Goal: Check status: Check status

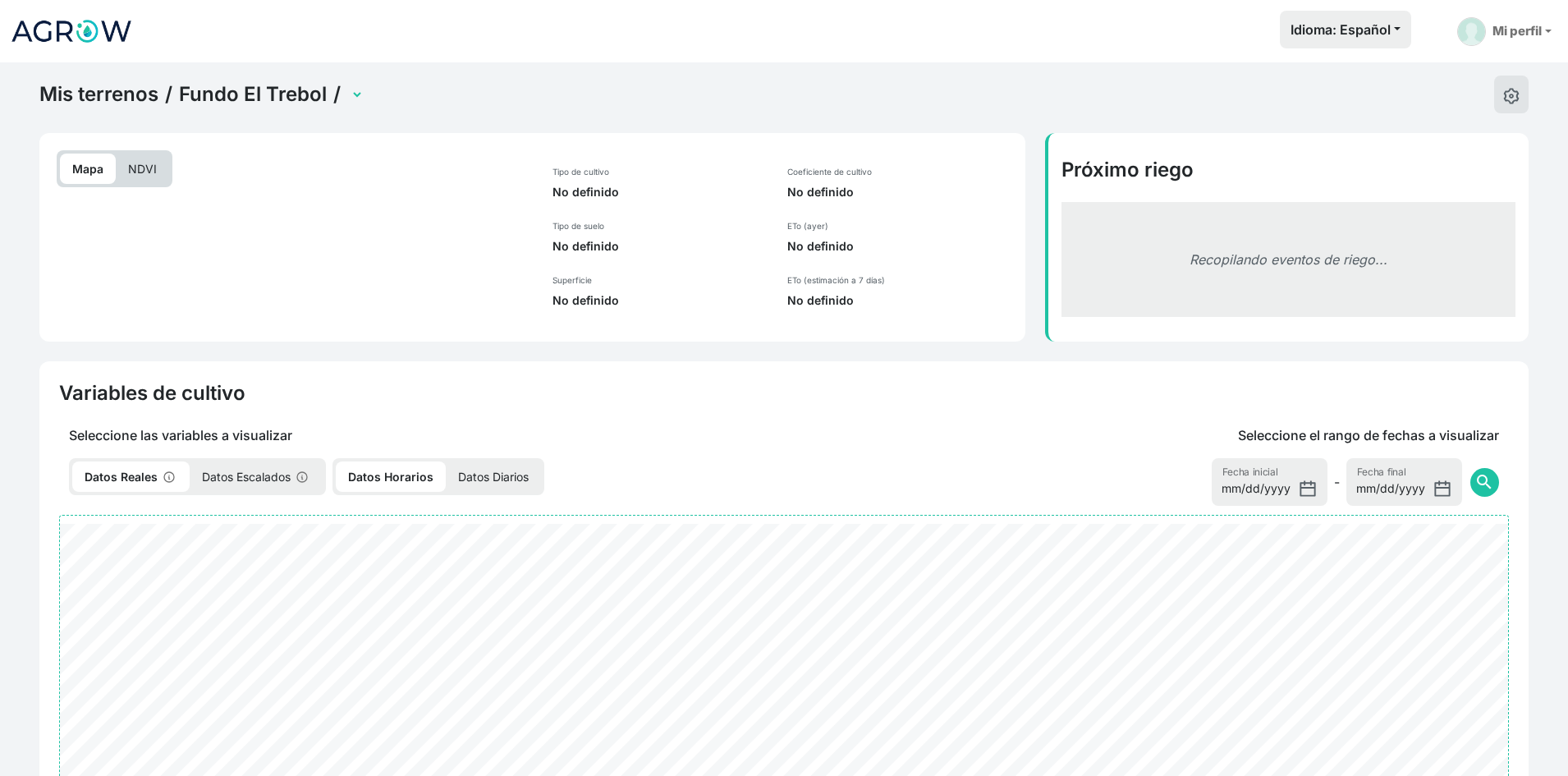
select select "2279"
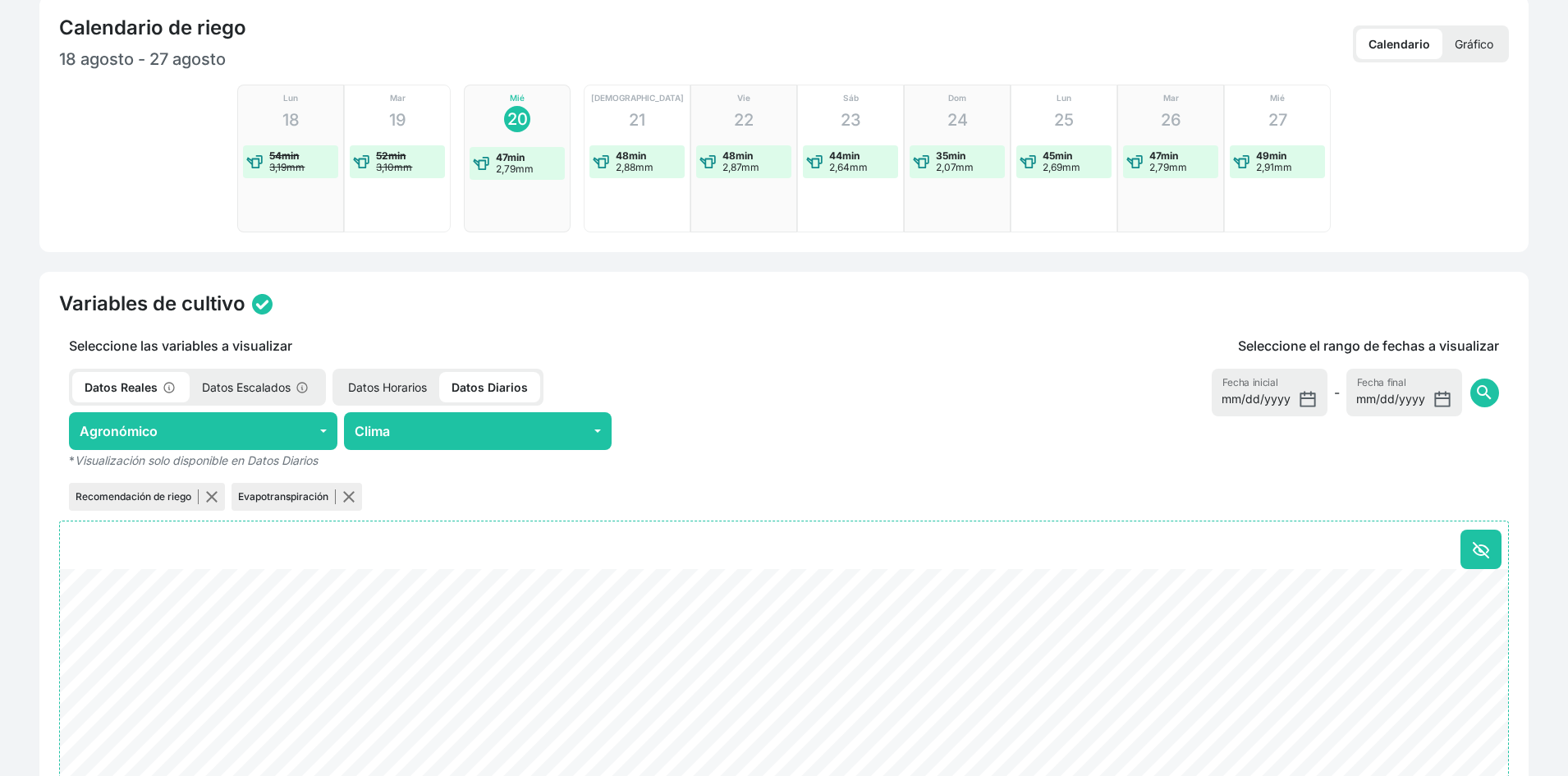
scroll to position [410, 0]
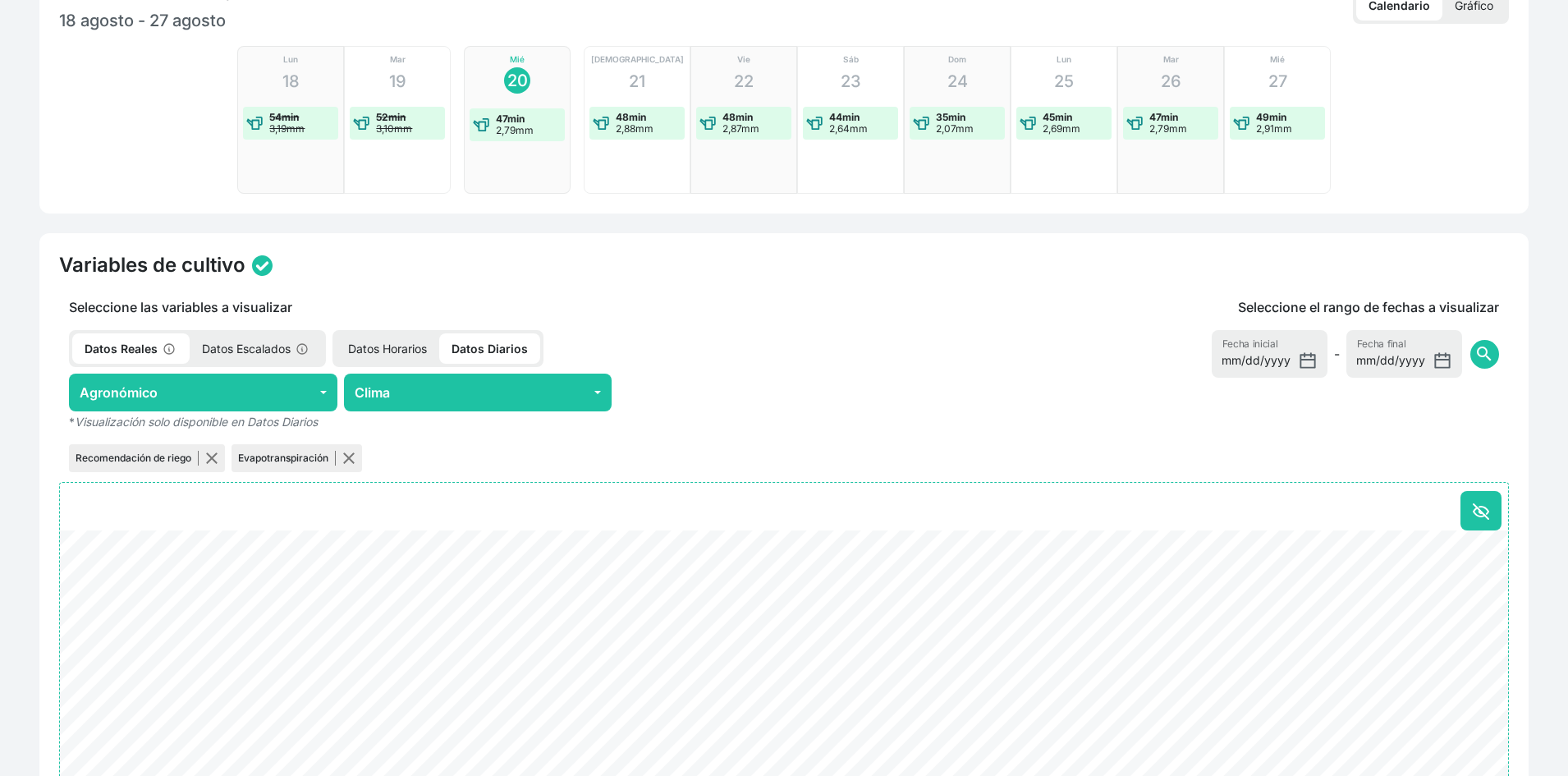
click at [477, 344] on p "Datos Diarios" at bounding box center [490, 348] width 101 height 30
click at [410, 387] on button "Clima" at bounding box center [478, 392] width 269 height 37
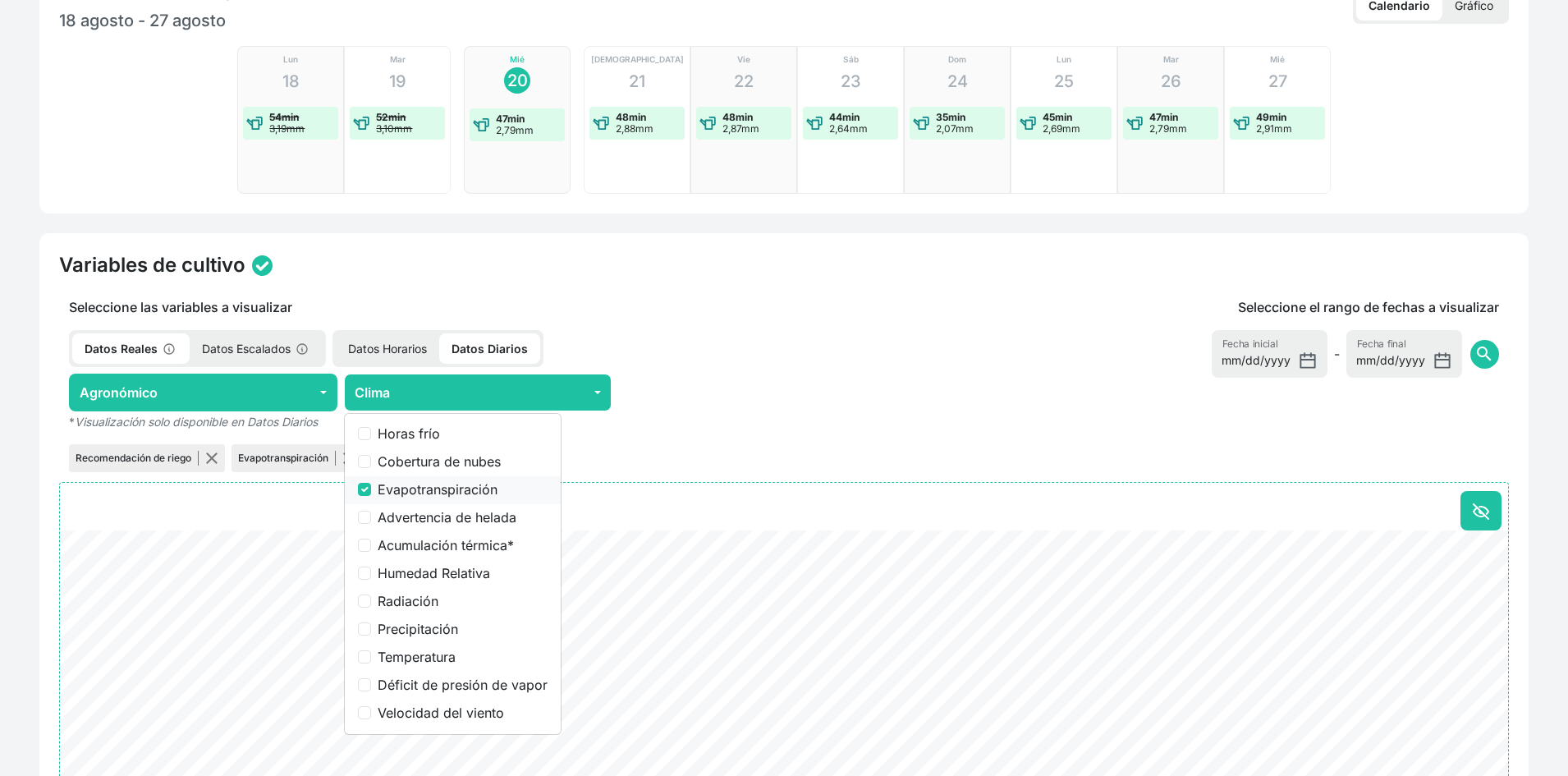
click at [424, 485] on label "Evapotranspiración" at bounding box center [462, 490] width 170 height 20
click at [371, 485] on input "Evapotranspiración" at bounding box center [365, 490] width 13 height 13
checkbox input "false"
click at [449, 688] on label "Déficit de presión de vapor" at bounding box center [462, 685] width 170 height 20
click at [371, 688] on input "Déficit de presión de vapor" at bounding box center [365, 685] width 13 height 13
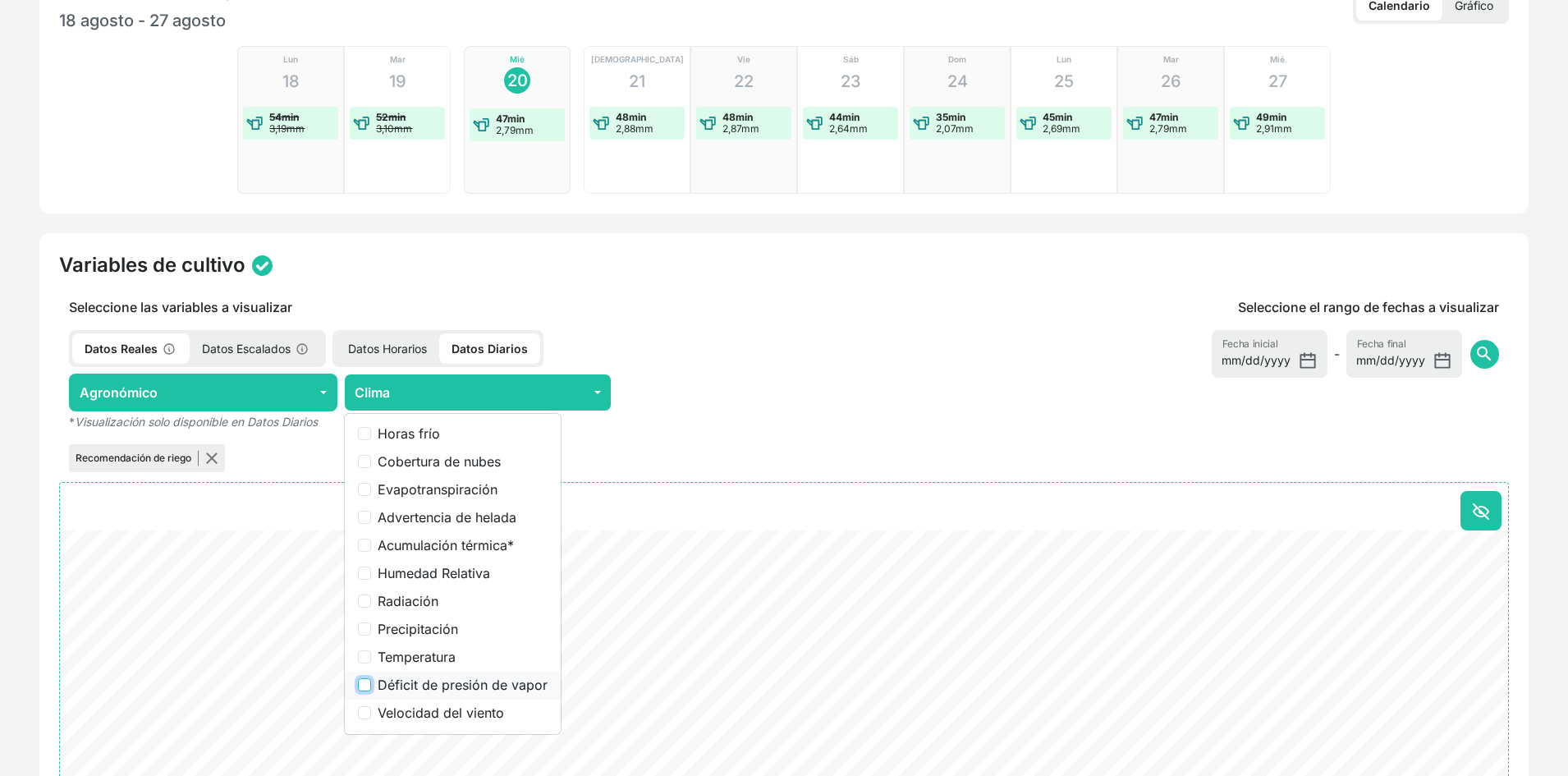
checkbox input "true"
click at [212, 459] on button "button" at bounding box center [211, 458] width 13 height 13
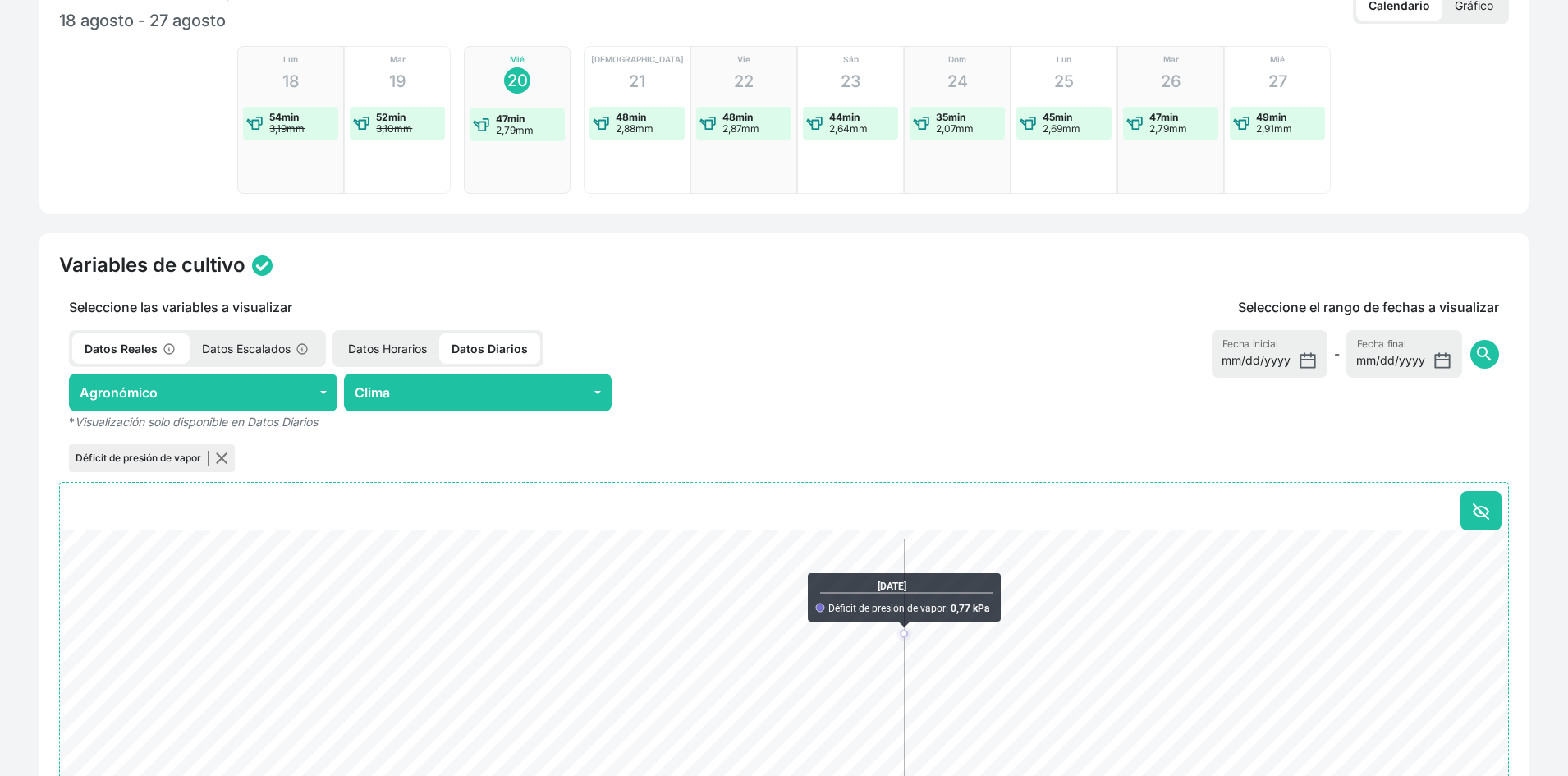
click at [405, 345] on p "Datos Horarios" at bounding box center [387, 348] width 103 height 30
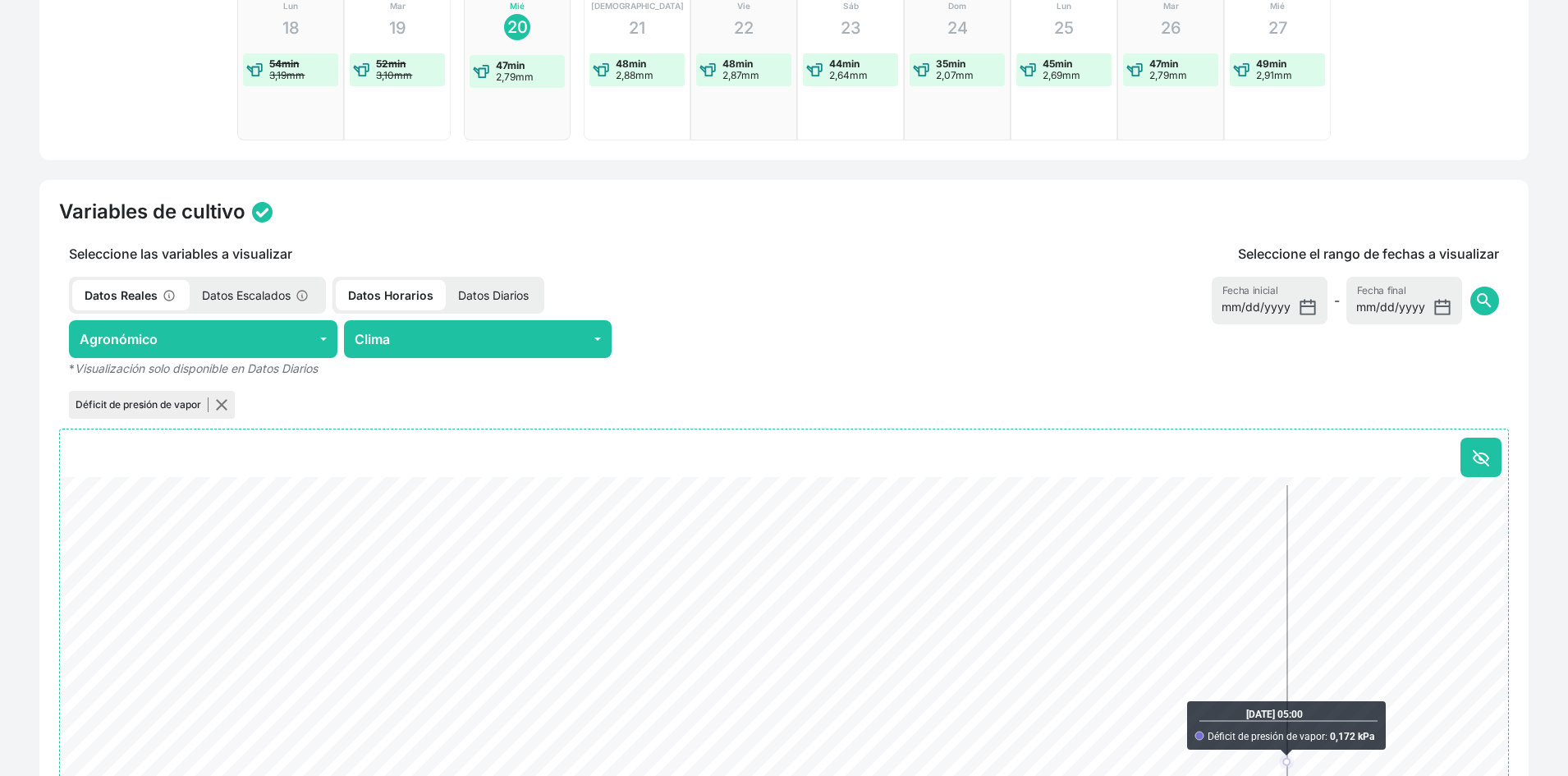
scroll to position [492, 0]
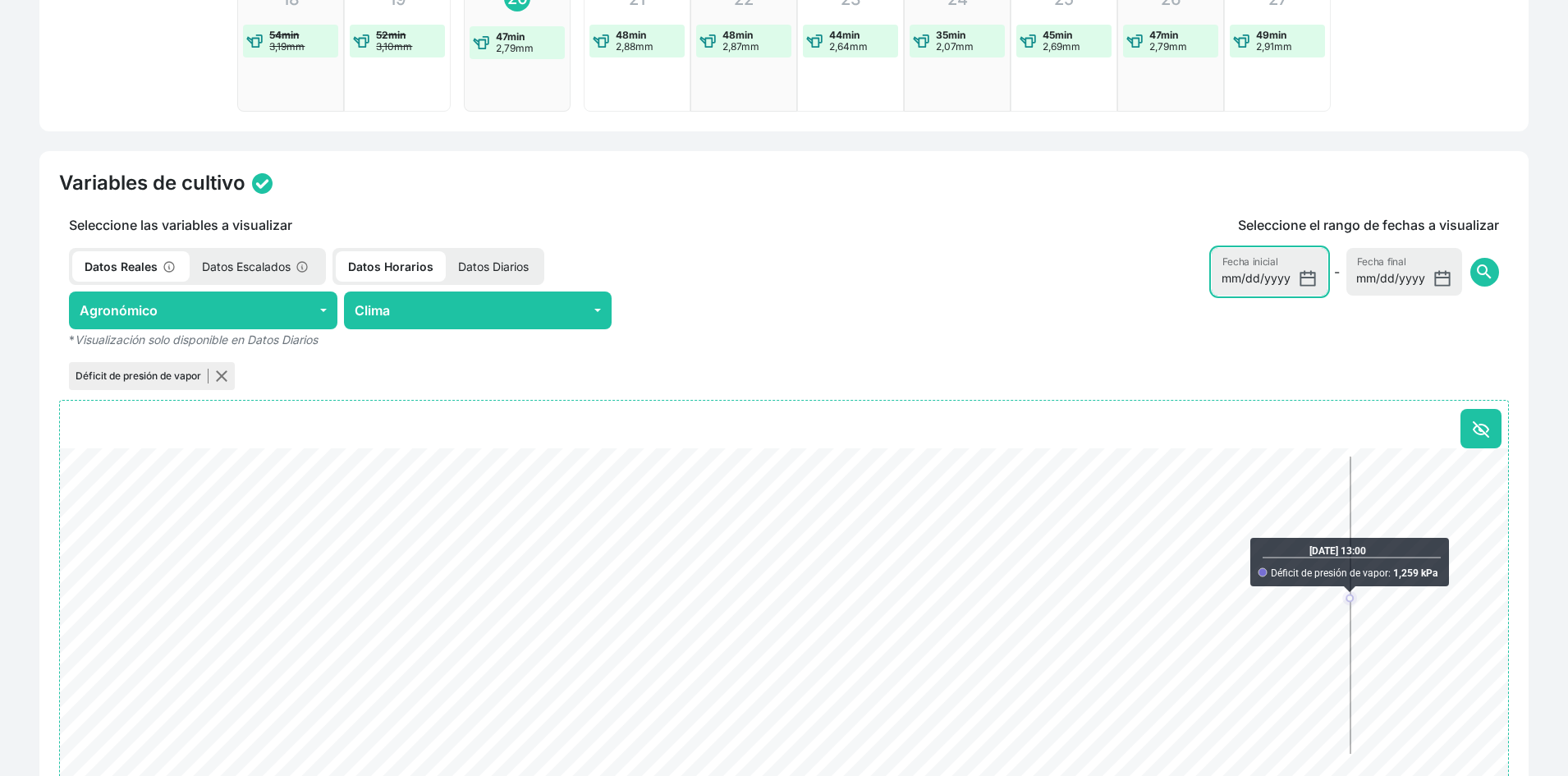
click at [1262, 280] on input "2025-08-13" at bounding box center [1270, 272] width 116 height 47
click at [1297, 272] on input "2025-08-13" at bounding box center [1270, 272] width 116 height 47
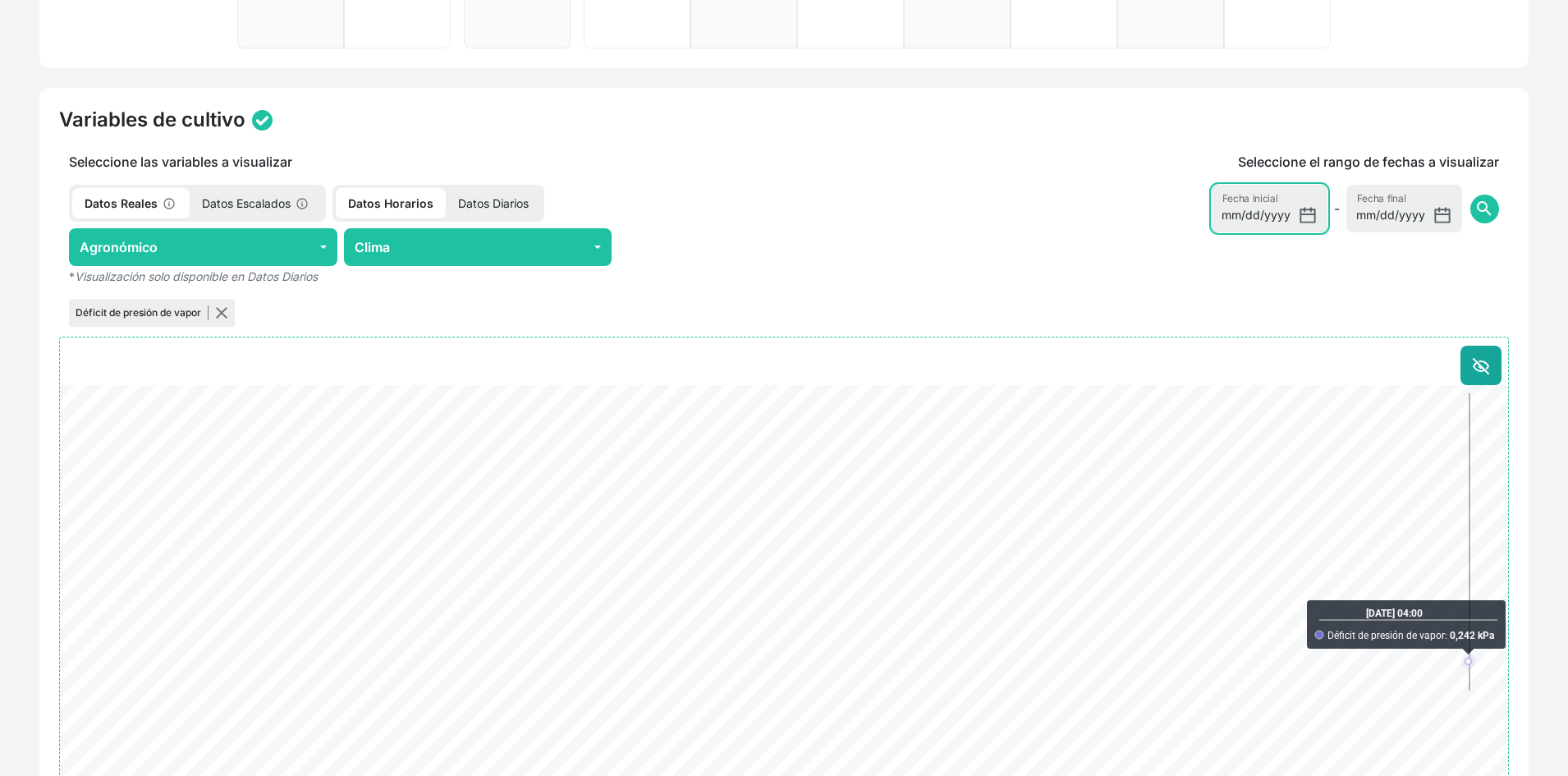
scroll to position [575, 0]
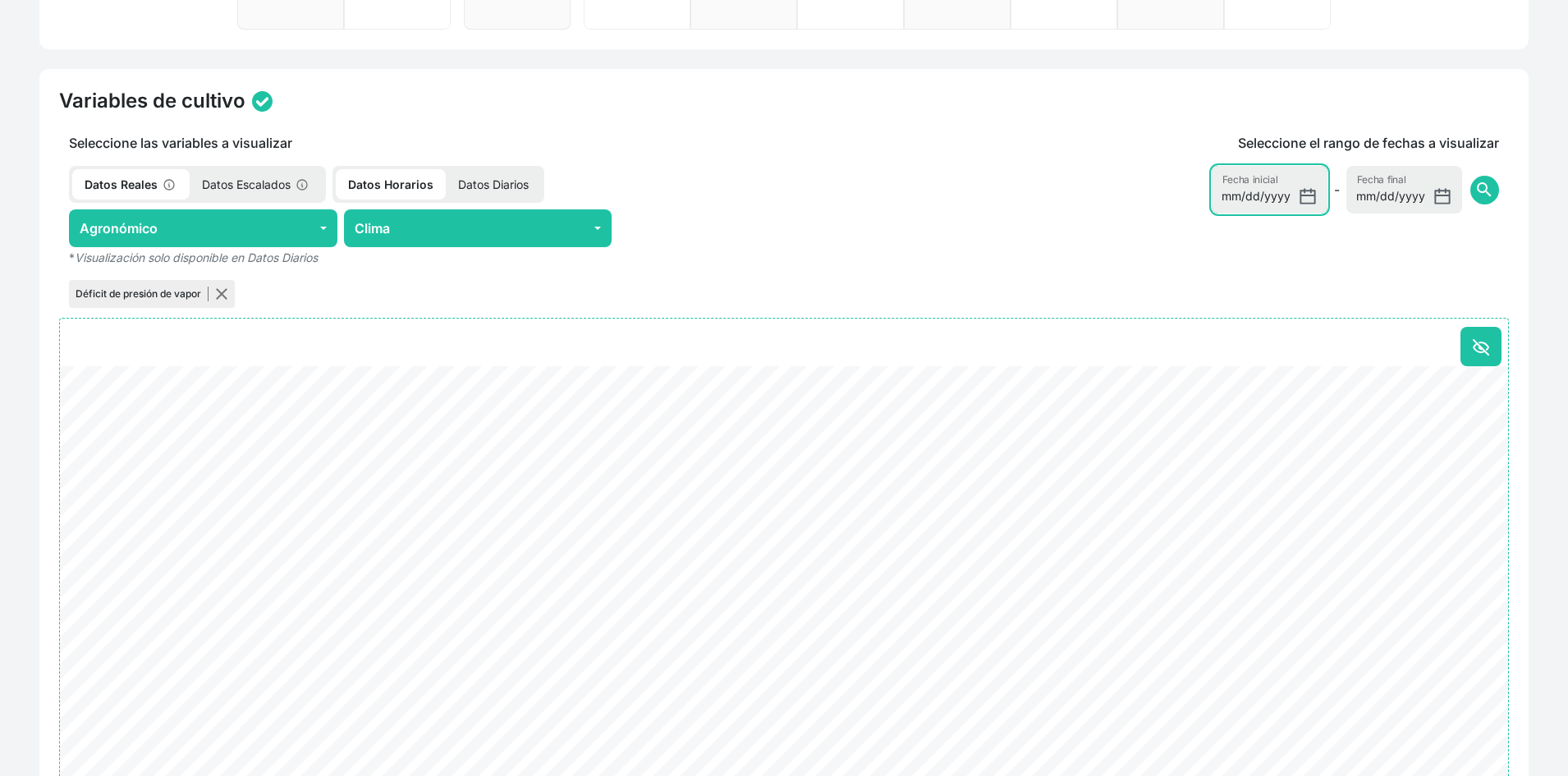
click at [1313, 194] on input "2025-08-18" at bounding box center [1270, 190] width 116 height 47
type input "2025-08-17"
click at [1491, 188] on span "search" at bounding box center [1485, 190] width 20 height 20
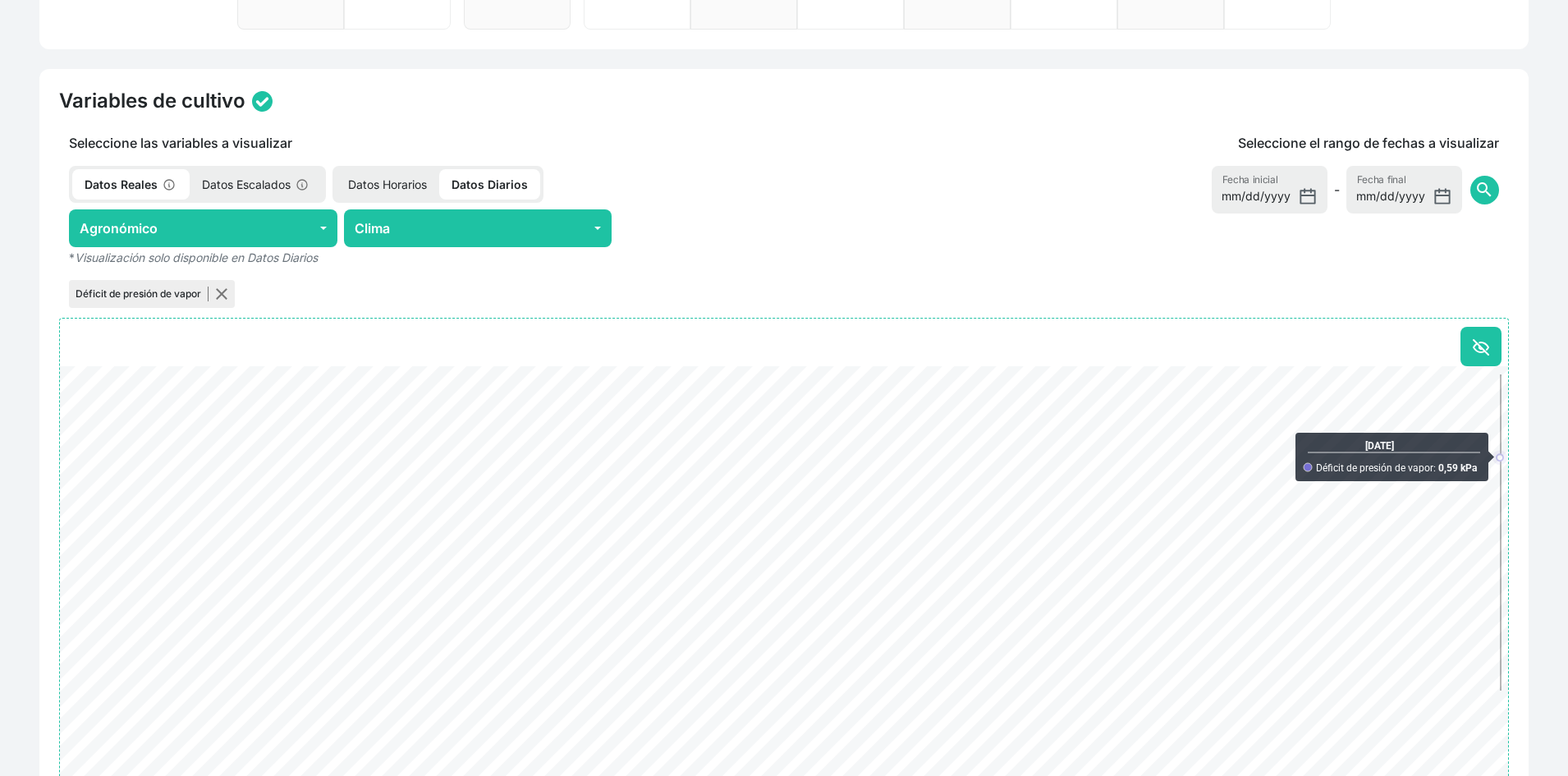
click at [410, 187] on p "Datos Horarios" at bounding box center [387, 184] width 103 height 30
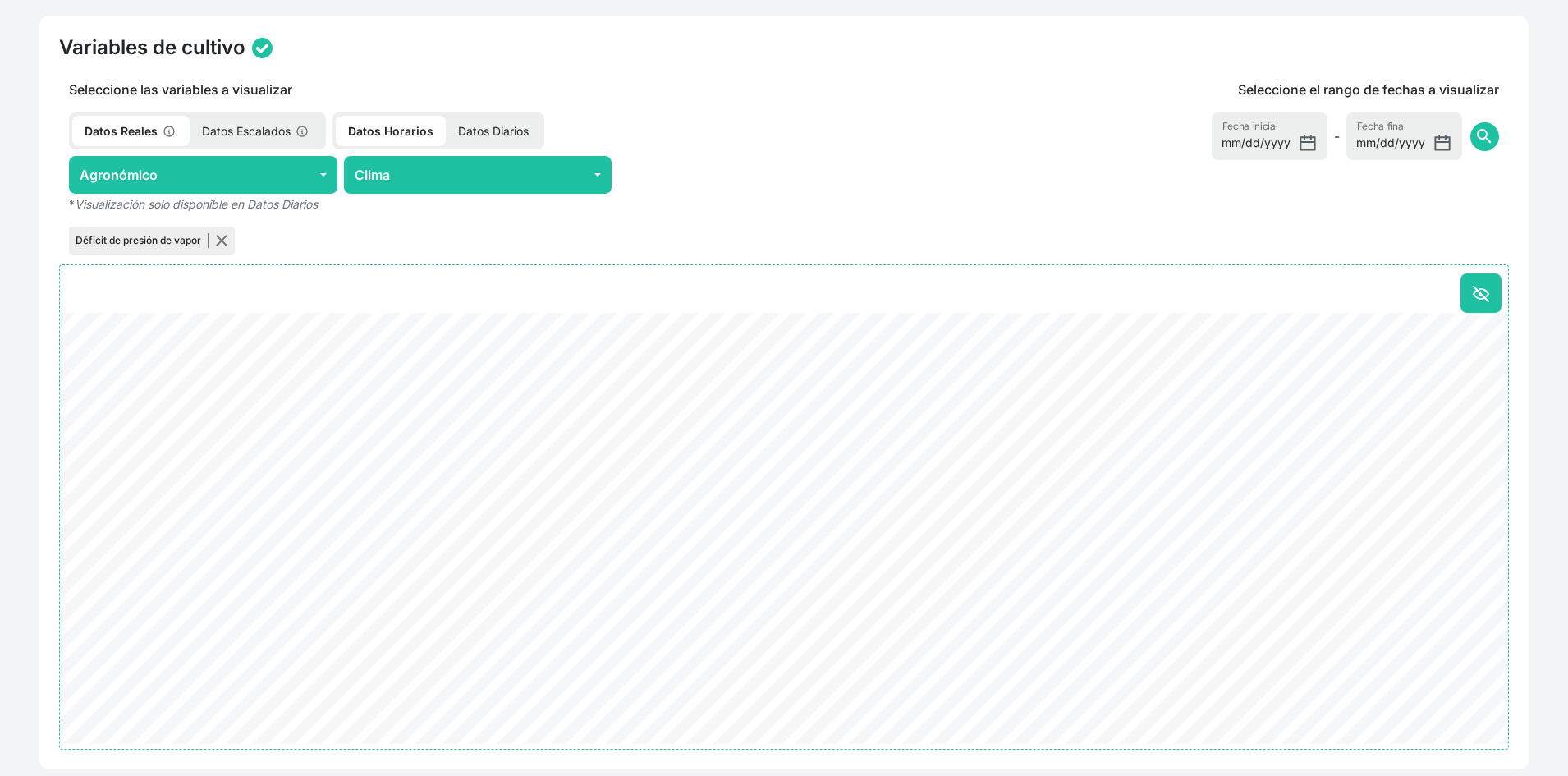
scroll to position [657, 0]
